Goal: Task Accomplishment & Management: Use online tool/utility

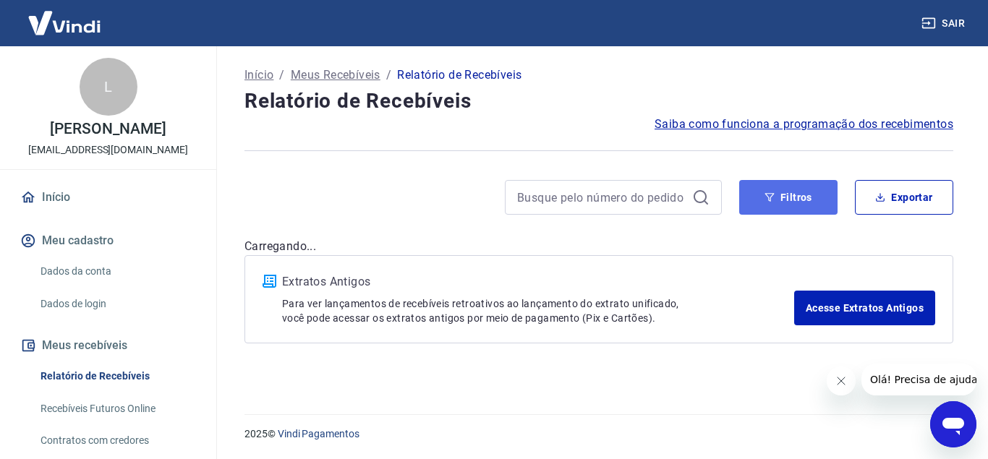
click at [782, 192] on button "Filtros" at bounding box center [788, 197] width 98 height 35
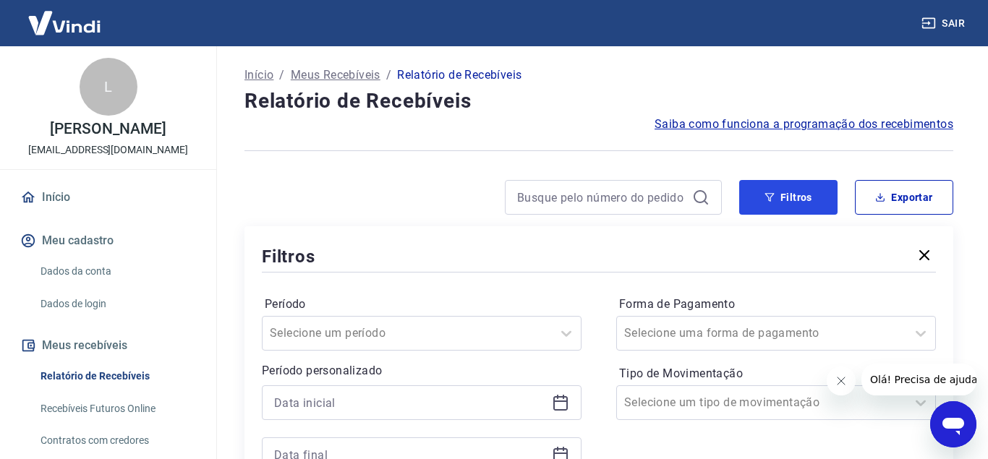
scroll to position [74, 0]
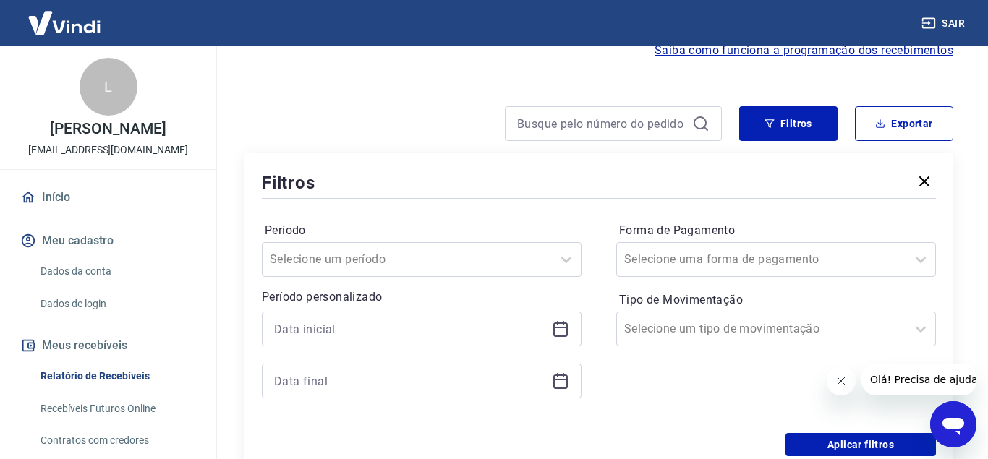
click at [564, 327] on icon at bounding box center [560, 327] width 14 height 1
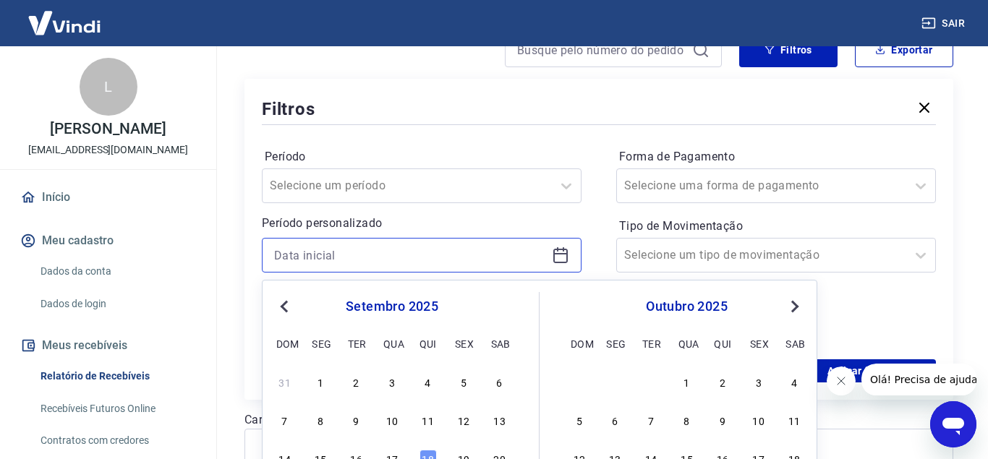
scroll to position [221, 0]
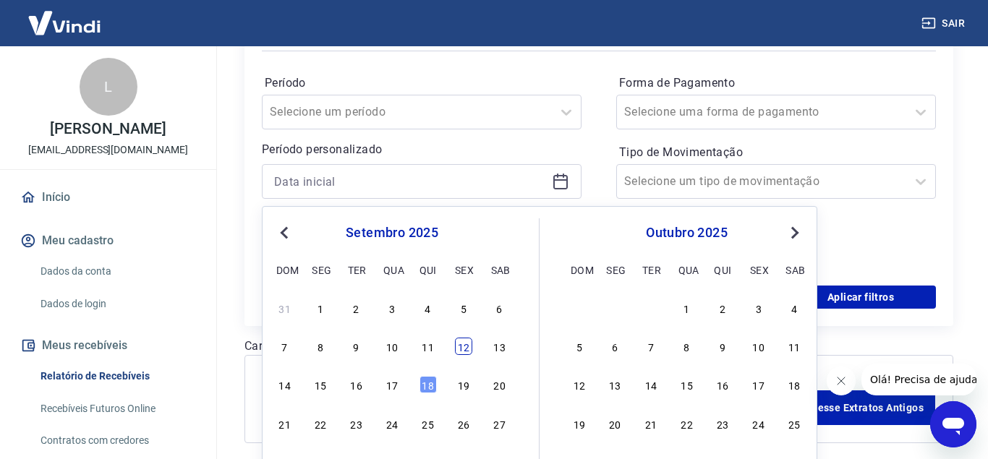
click at [458, 348] on div "12" at bounding box center [463, 346] width 17 height 17
type input "[DATE]"
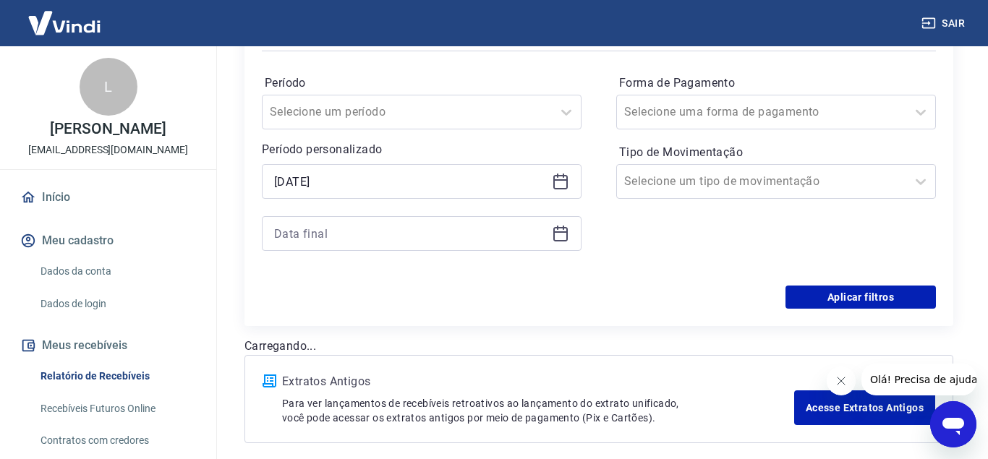
click at [553, 228] on icon at bounding box center [560, 233] width 17 height 17
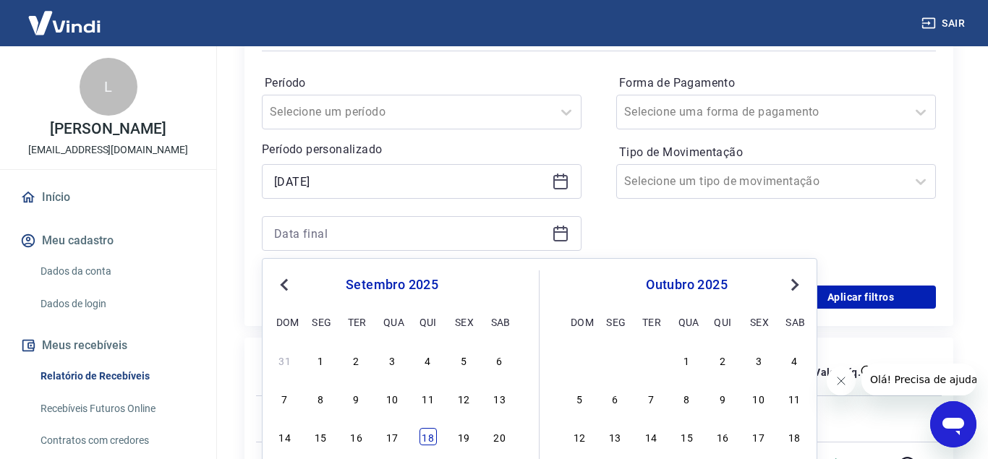
click at [429, 438] on div "18" at bounding box center [427, 436] width 17 height 17
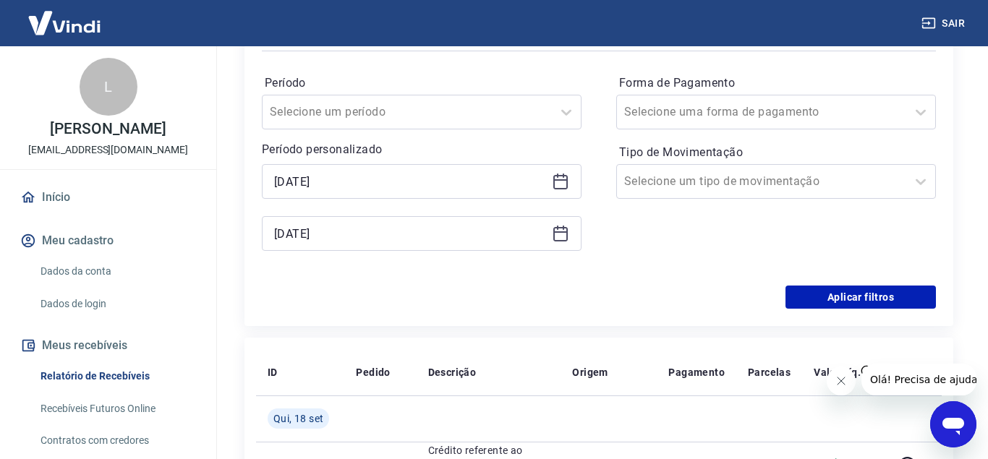
type input "[DATE]"
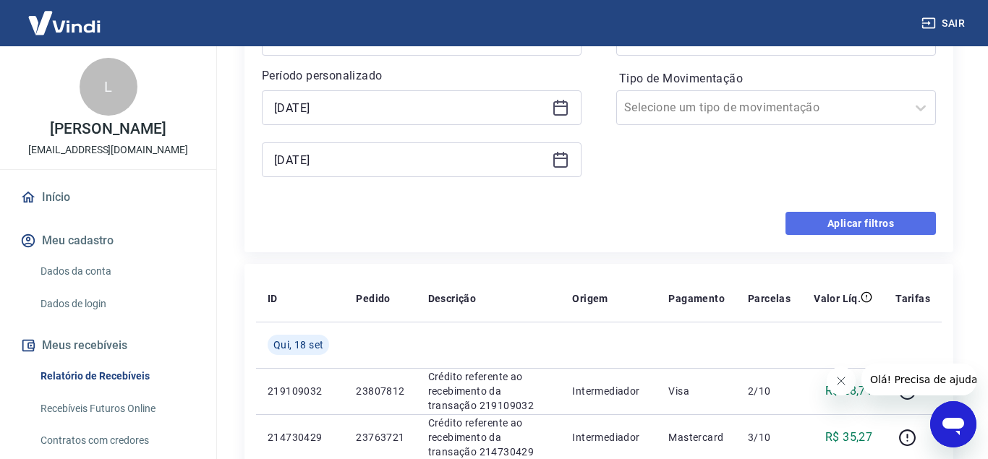
click at [851, 221] on button "Aplicar filtros" at bounding box center [860, 223] width 150 height 23
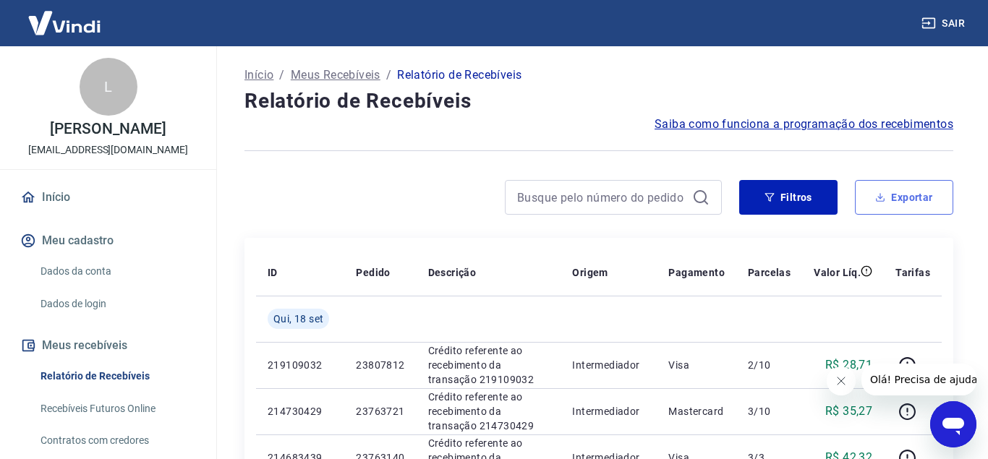
click at [899, 194] on button "Exportar" at bounding box center [904, 197] width 98 height 35
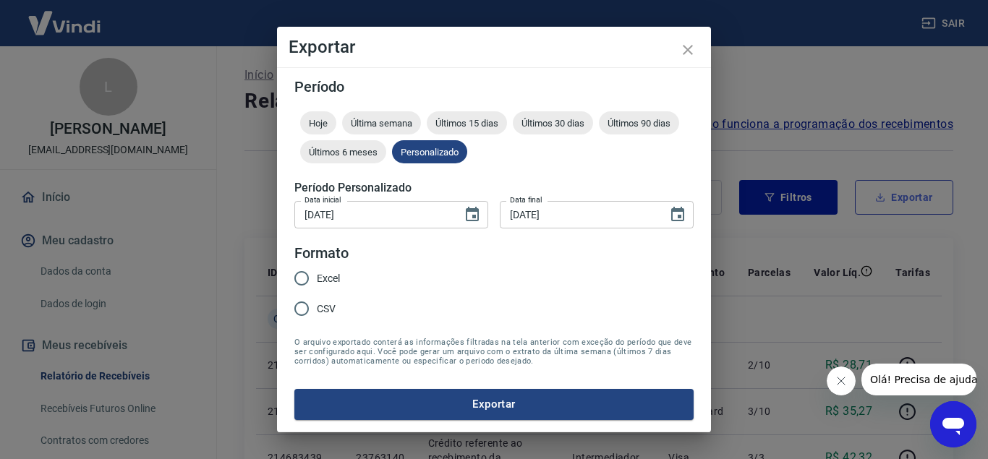
type input "[DATE]"
click at [335, 276] on span "Excel" at bounding box center [328, 278] width 23 height 15
click at [317, 276] on input "Excel" at bounding box center [301, 278] width 30 height 30
radio input "true"
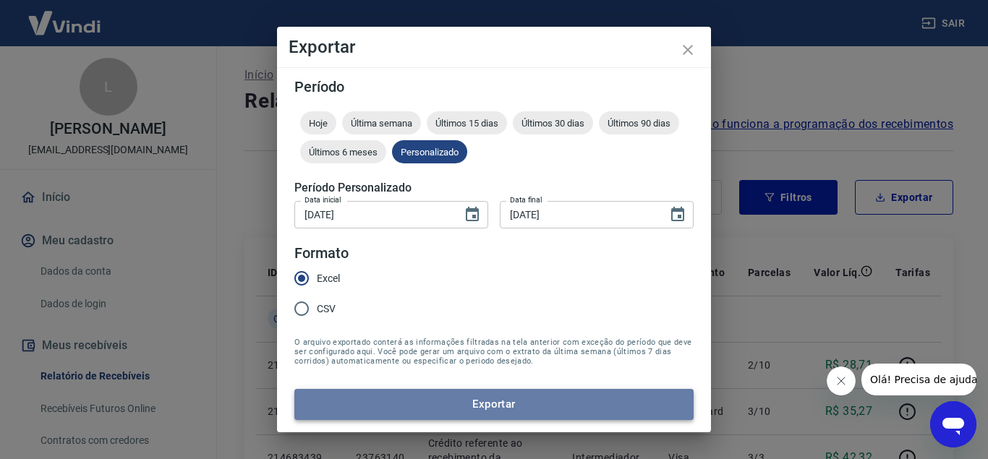
click at [435, 409] on button "Exportar" at bounding box center [493, 404] width 399 height 30
